Goal: Information Seeking & Learning: Check status

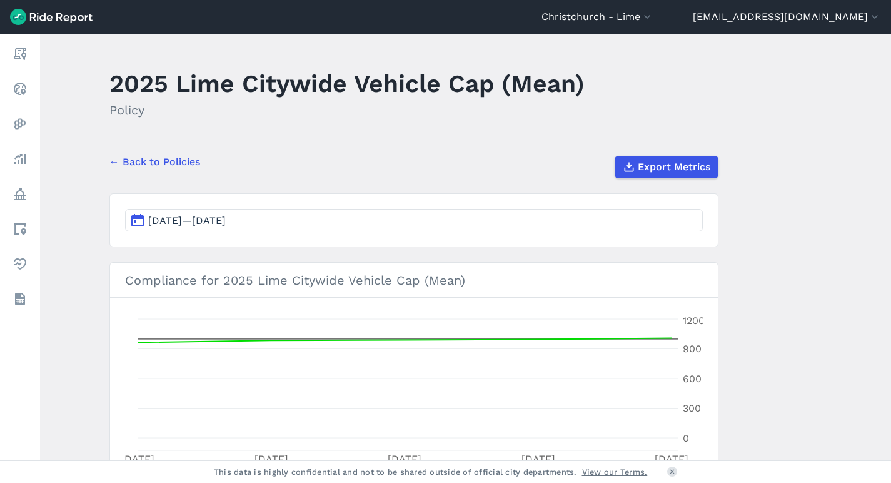
scroll to position [400, 0]
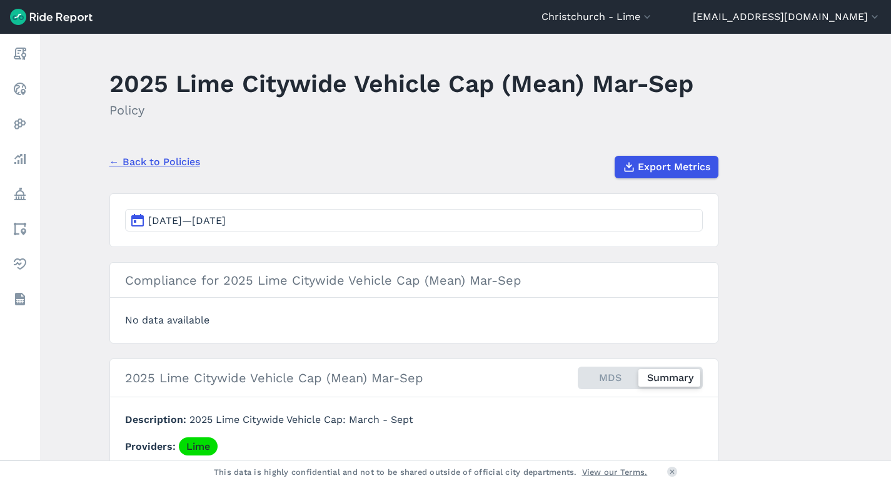
click at [452, 228] on button "[DATE]—[DATE]" at bounding box center [414, 220] width 578 height 23
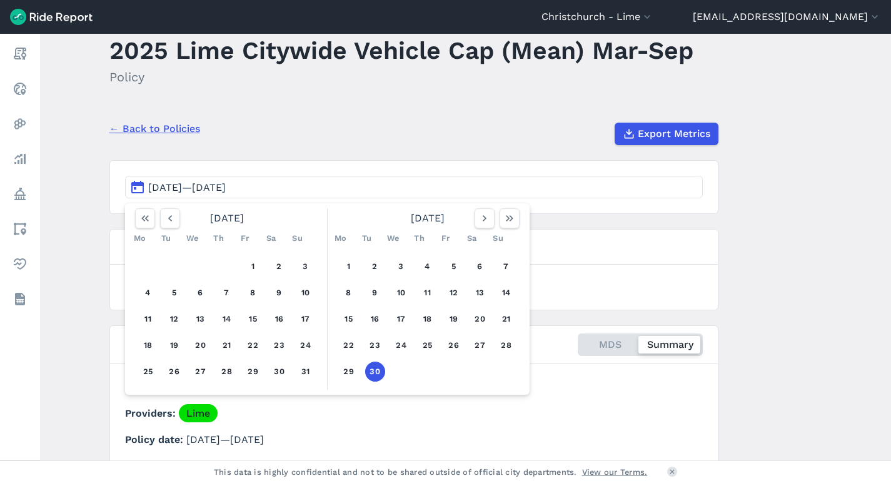
scroll to position [103, 0]
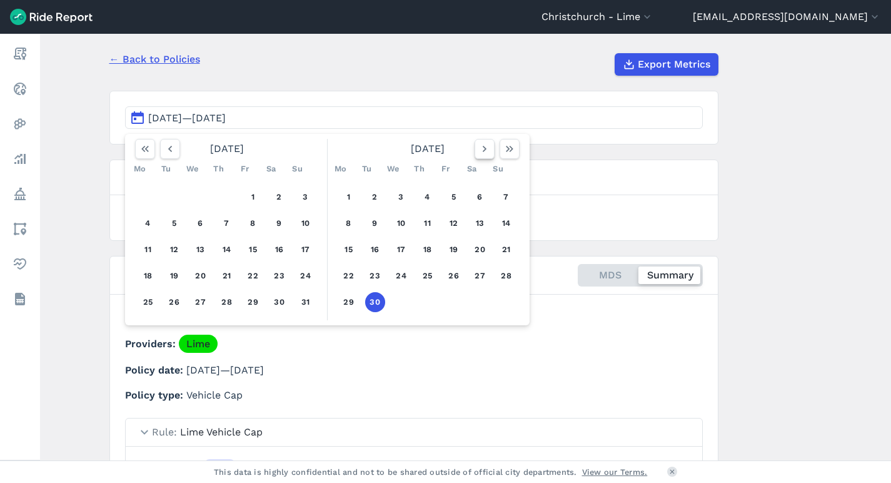
click at [484, 152] on icon "button" at bounding box center [485, 149] width 13 height 13
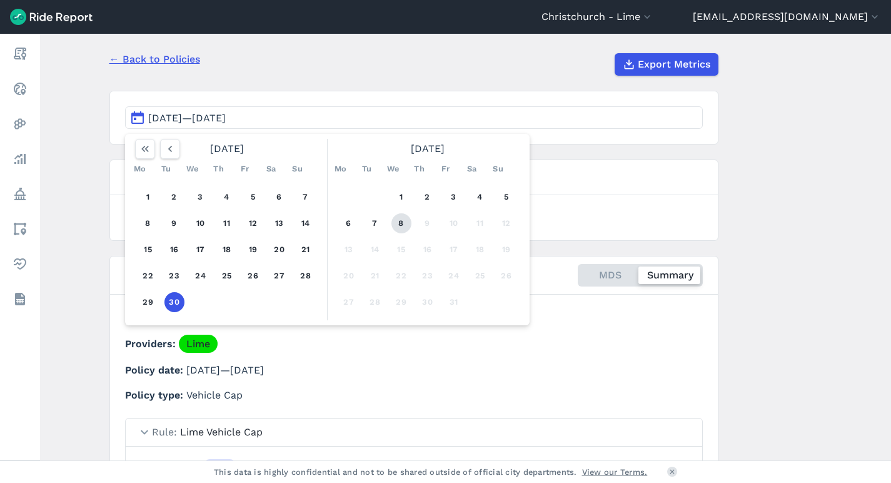
click at [405, 219] on button "8" at bounding box center [402, 223] width 20 height 20
click at [405, 197] on button "1" at bounding box center [402, 197] width 20 height 20
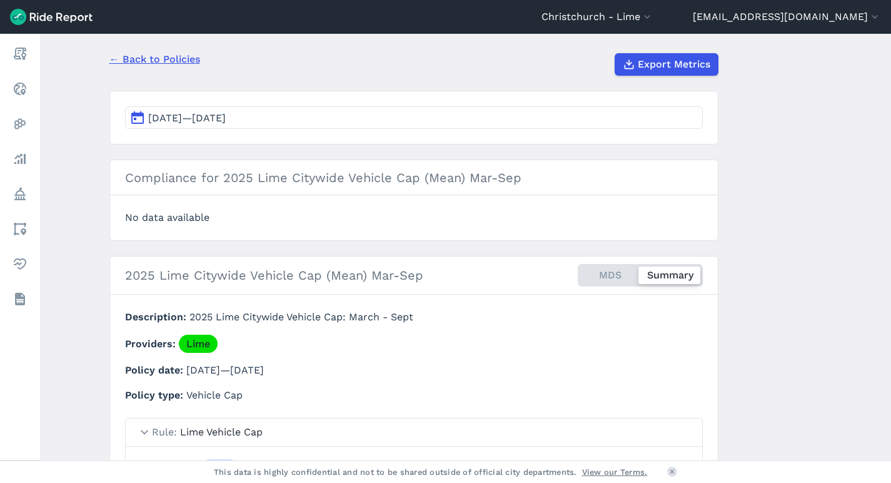
click at [452, 128] on section "Sep 30, 2025—Sep 30, 2025" at bounding box center [413, 118] width 609 height 54
click at [452, 117] on button "Sep 30, 2025—Sep 30, 2025" at bounding box center [414, 117] width 578 height 23
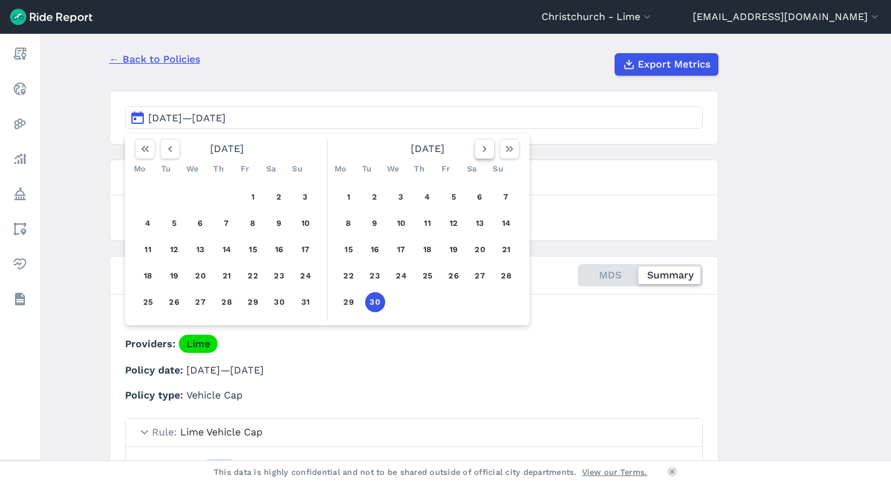
click at [490, 154] on button "button" at bounding box center [485, 149] width 20 height 20
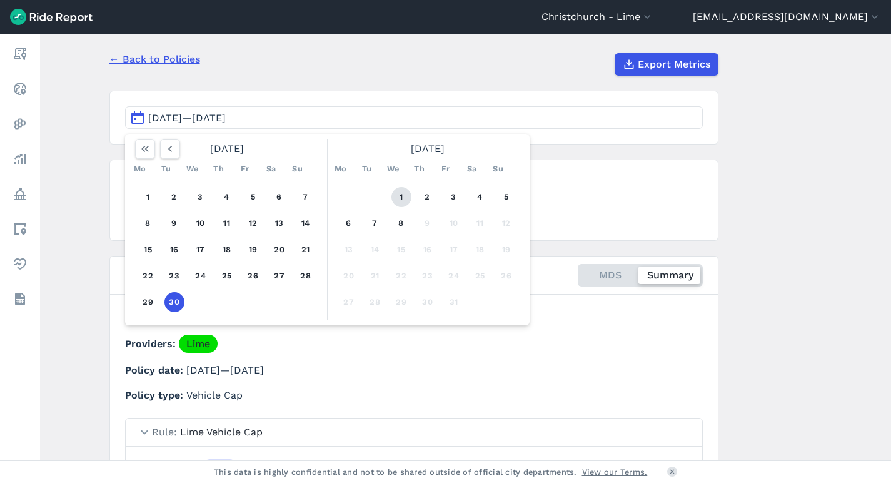
click at [397, 197] on button "1" at bounding box center [402, 197] width 20 height 20
click at [395, 221] on button "8" at bounding box center [402, 223] width 20 height 20
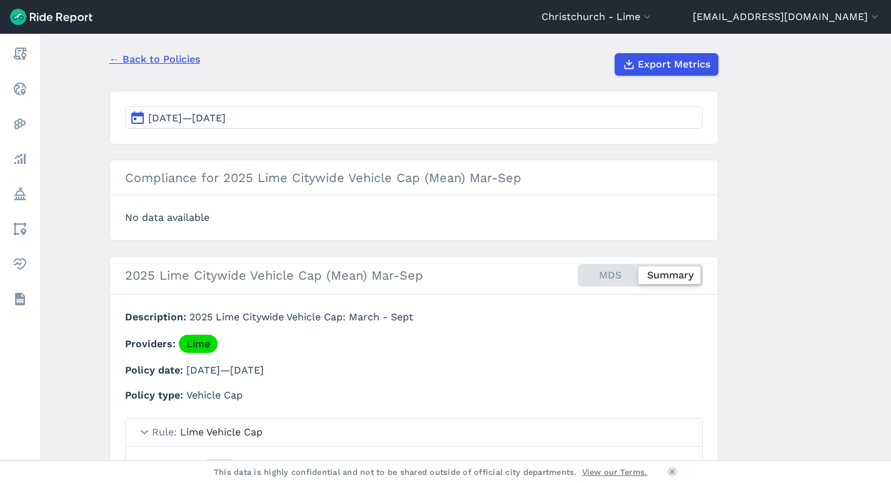
click at [408, 124] on button "Sep 30, 2025—Sep 30, 2025" at bounding box center [414, 117] width 578 height 23
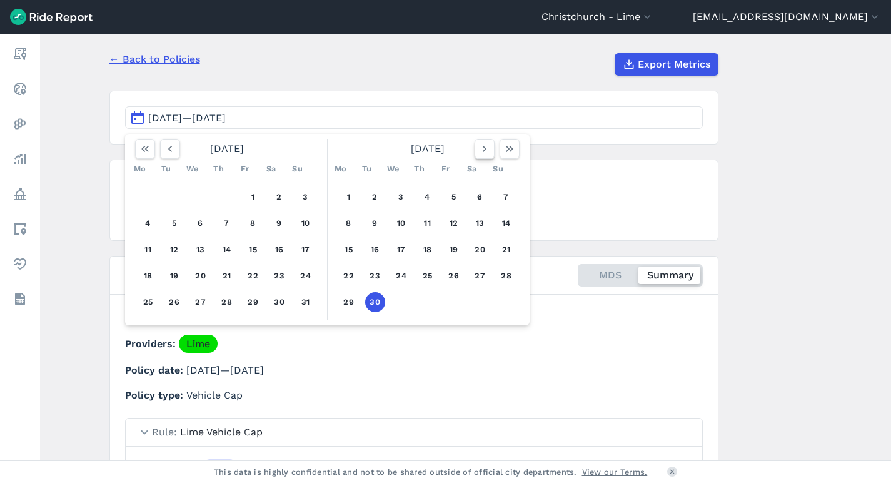
click at [480, 154] on icon "button" at bounding box center [485, 149] width 13 height 13
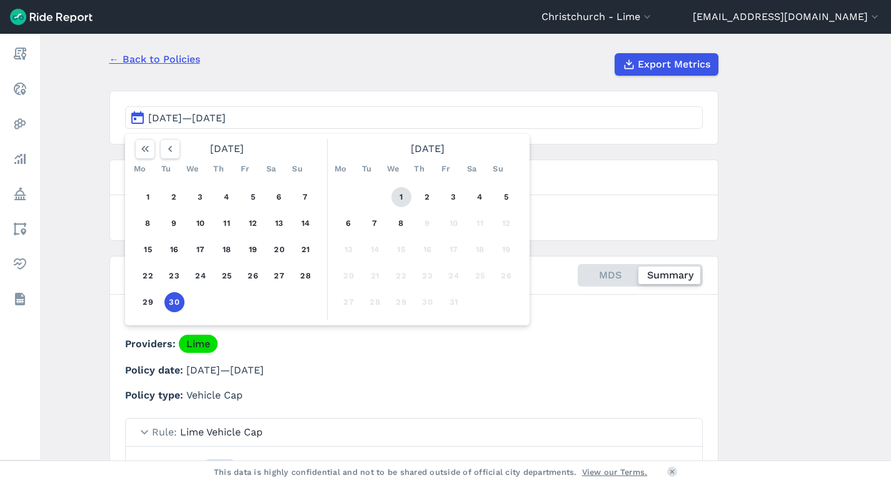
click at [393, 196] on button "1" at bounding box center [402, 197] width 20 height 20
click at [375, 217] on button "7" at bounding box center [375, 223] width 20 height 20
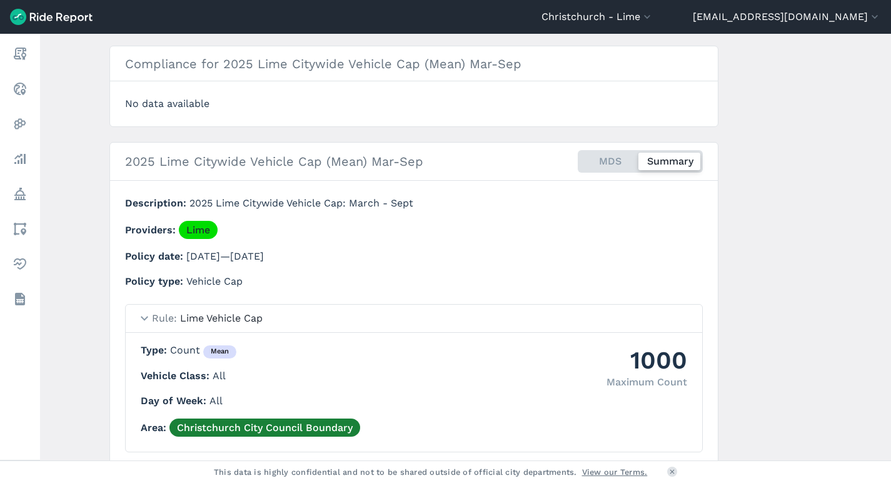
scroll to position [269, 0]
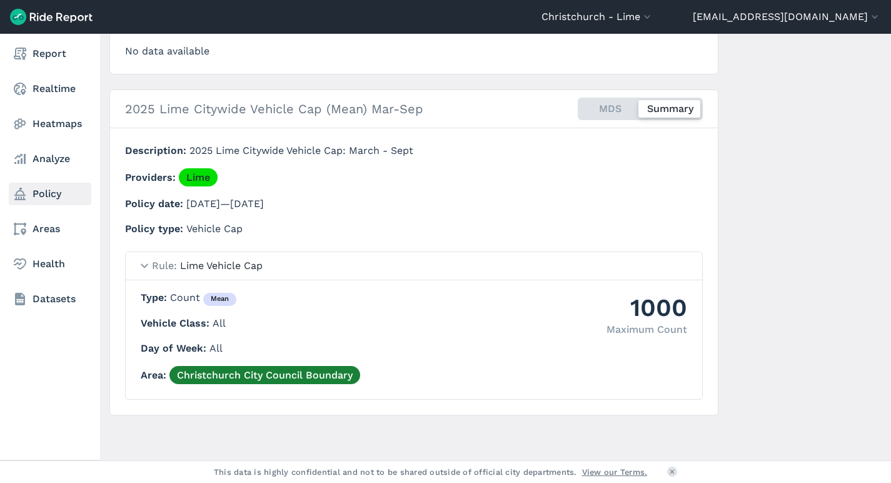
click at [24, 190] on icon at bounding box center [20, 193] width 15 height 15
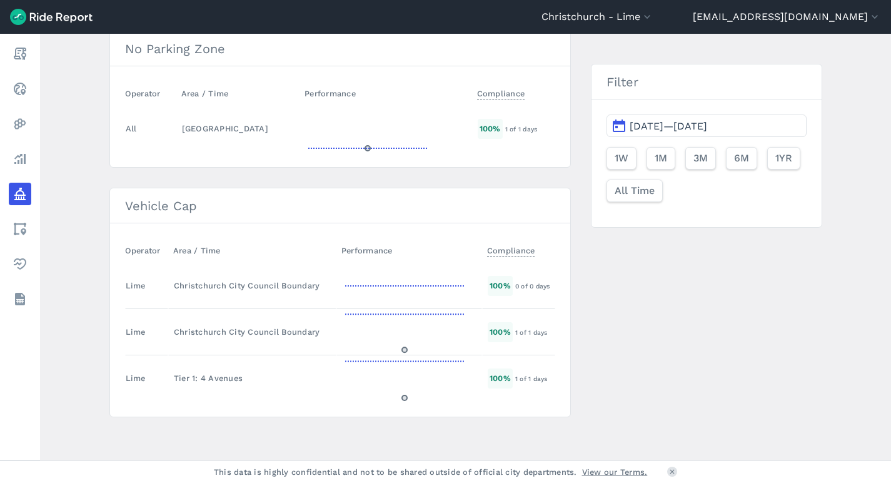
scroll to position [447, 0]
click at [252, 286] on div "Christchurch City Council Boundary" at bounding box center [252, 284] width 157 height 12
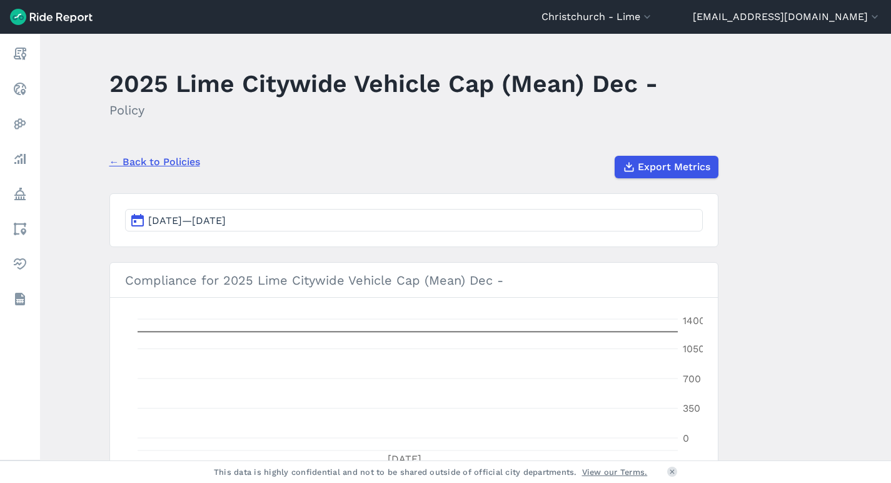
click at [226, 220] on span "Dec 1, 2025—Dec 1, 2025" at bounding box center [187, 221] width 78 height 12
click at [452, 224] on button "Dec 1, 2025—Dec 1, 2025" at bounding box center [414, 220] width 578 height 23
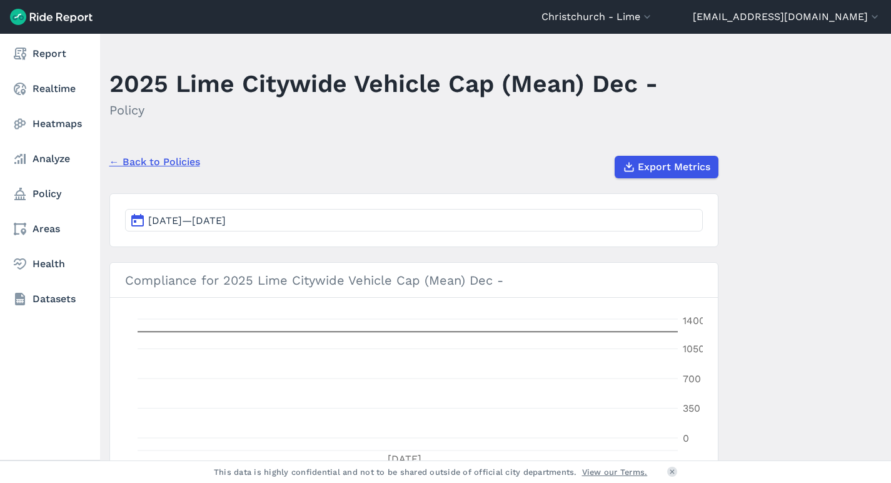
click at [47, 182] on nav "Report Realtime Heatmaps Analyze Policy Areas Health Datasets" at bounding box center [50, 176] width 100 height 285
click at [46, 186] on link "Policy" at bounding box center [50, 194] width 83 height 23
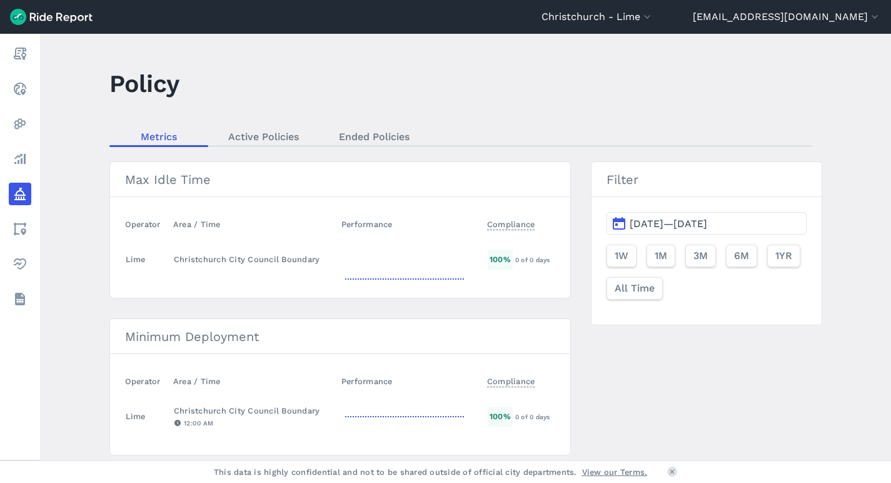
scroll to position [447, 0]
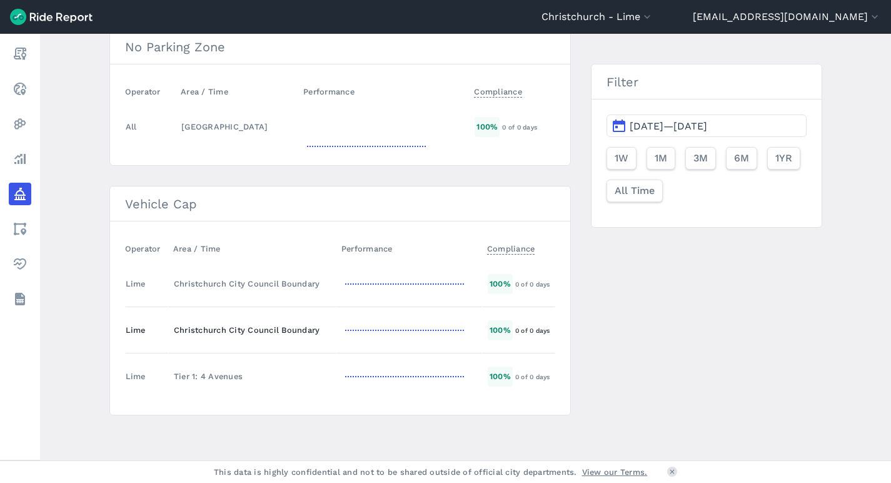
click at [269, 333] on div "Christchurch City Council Boundary" at bounding box center [252, 330] width 157 height 12
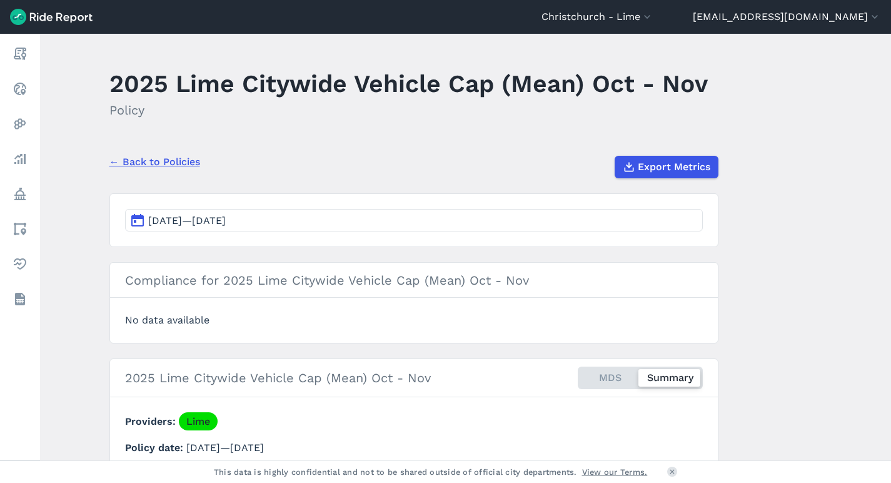
click at [313, 215] on button "Nov 30, 2025—Nov 30, 2025" at bounding box center [414, 220] width 578 height 23
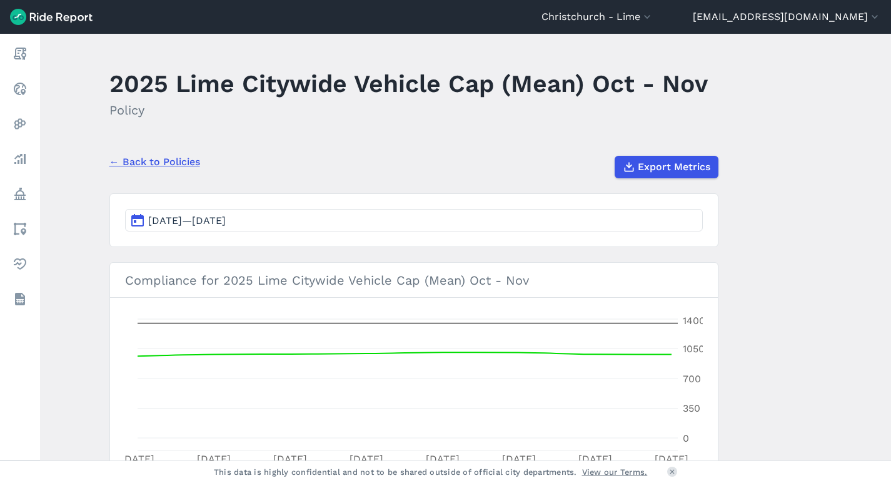
click at [544, 223] on button "Oct 1, 2025—Oct 8, 2025" at bounding box center [414, 220] width 578 height 23
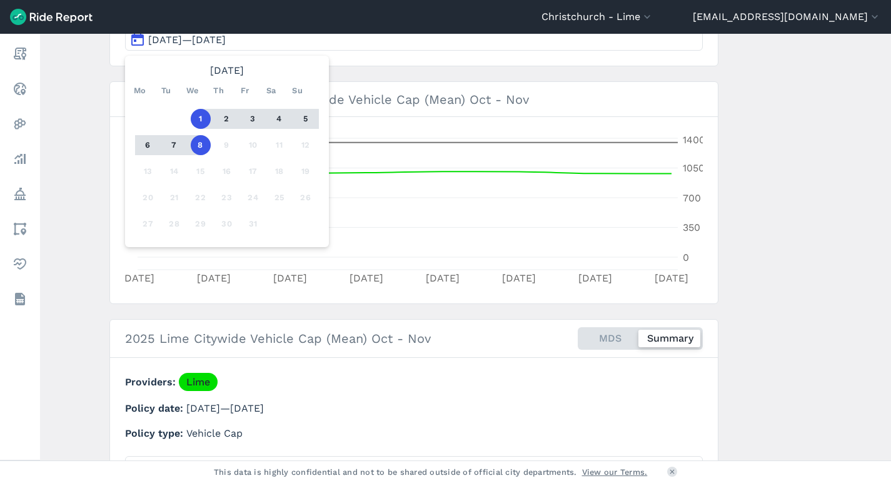
scroll to position [385, 0]
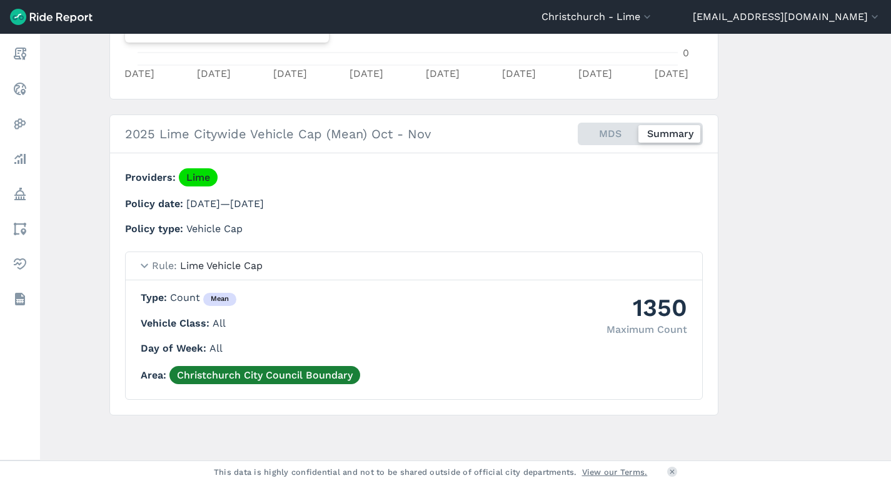
click at [519, 311] on div "1350 Maximum Count Type Count mean Vehicle Class All Day of Week All Area Chris…" at bounding box center [414, 337] width 547 height 94
click at [288, 212] on div "Providers Lime Policy date Oct 1, 2025—Nov 30, 2025 Policy type Vehicle Cap" at bounding box center [363, 202] width 477 height 68
click at [264, 201] on span "Oct 1, 2025—Nov 30, 2025" at bounding box center [225, 204] width 78 height 12
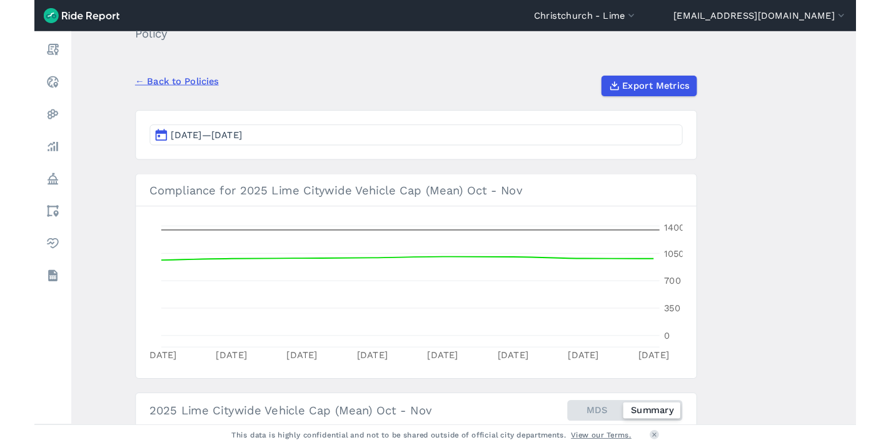
scroll to position [0, 0]
